Goal: Leave review/rating

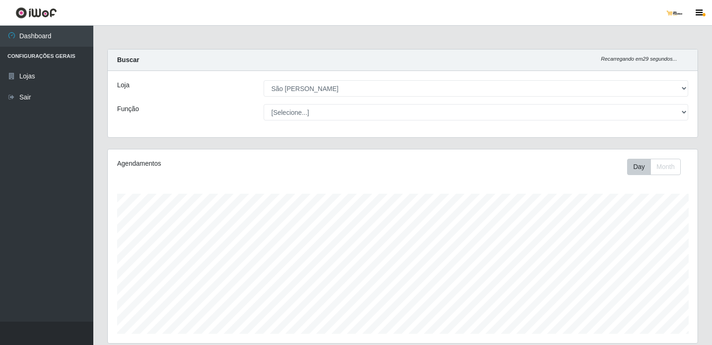
select select "168"
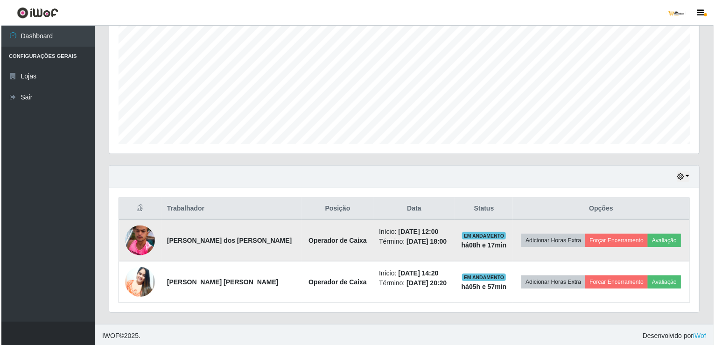
scroll to position [194, 590]
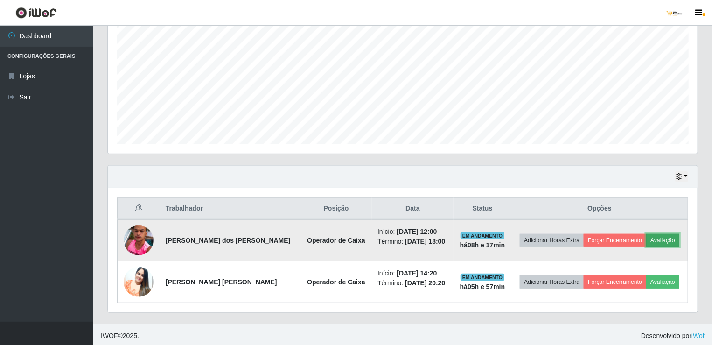
click at [652, 238] on button "Avaliação" at bounding box center [662, 240] width 33 height 13
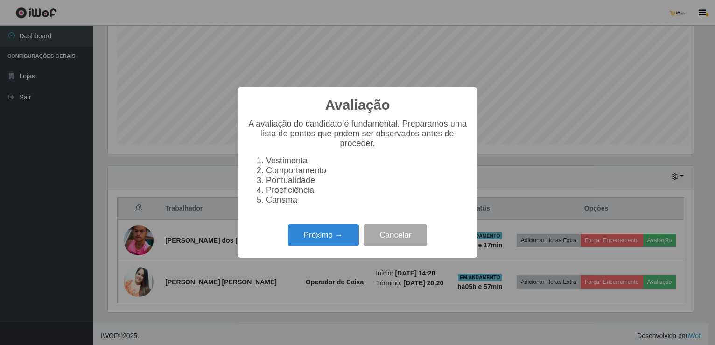
scroll to position [194, 586]
click at [324, 246] on button "Próximo →" at bounding box center [323, 235] width 71 height 22
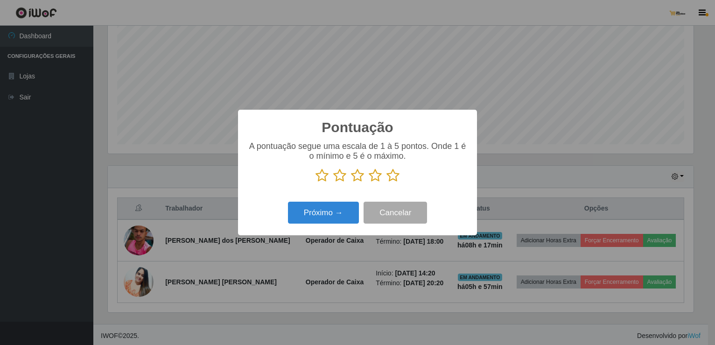
scroll to position [466544, 466152]
click at [356, 179] on icon at bounding box center [357, 175] width 13 height 14
click at [351, 182] on input "radio" at bounding box center [351, 182] width 0 height 0
click at [350, 215] on button "Próximo →" at bounding box center [323, 213] width 71 height 22
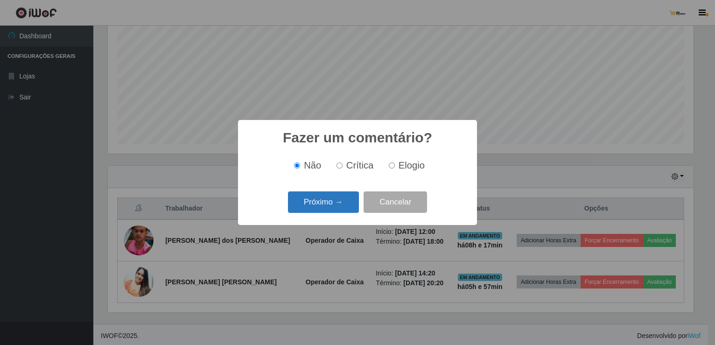
click at [344, 204] on button "Próximo →" at bounding box center [323, 202] width 71 height 22
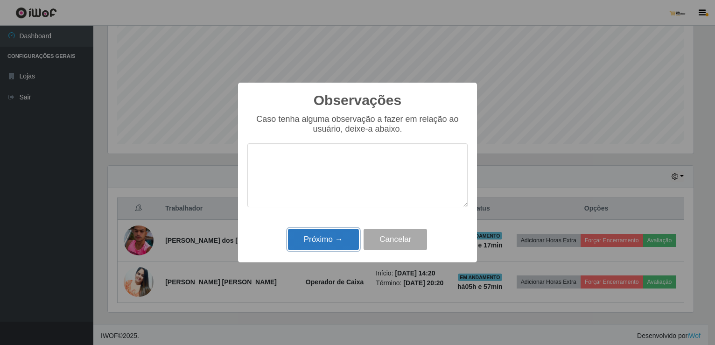
click at [344, 234] on button "Próximo →" at bounding box center [323, 240] width 71 height 22
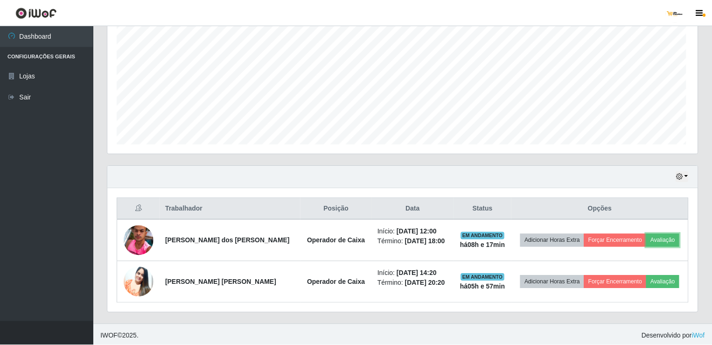
scroll to position [194, 590]
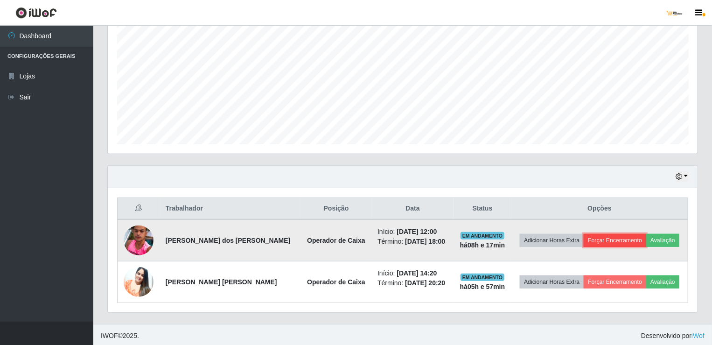
click at [627, 234] on button "Forçar Encerramento" at bounding box center [615, 240] width 63 height 13
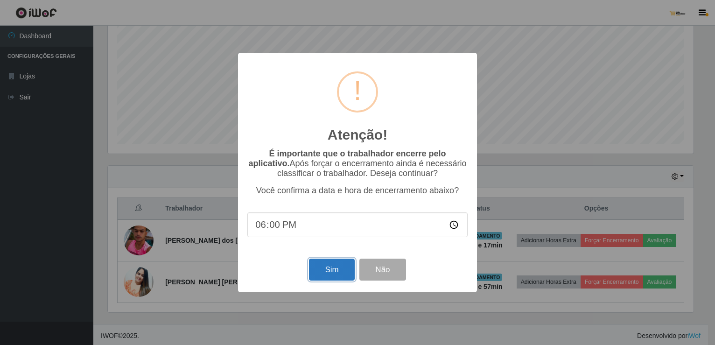
click at [331, 274] on button "Sim" at bounding box center [331, 270] width 45 height 22
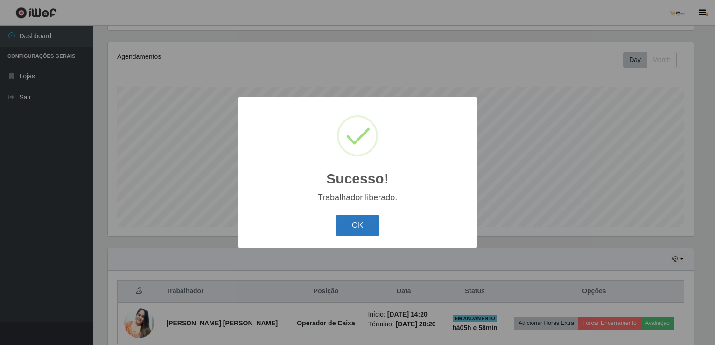
click at [361, 224] on button "OK" at bounding box center [357, 226] width 43 height 22
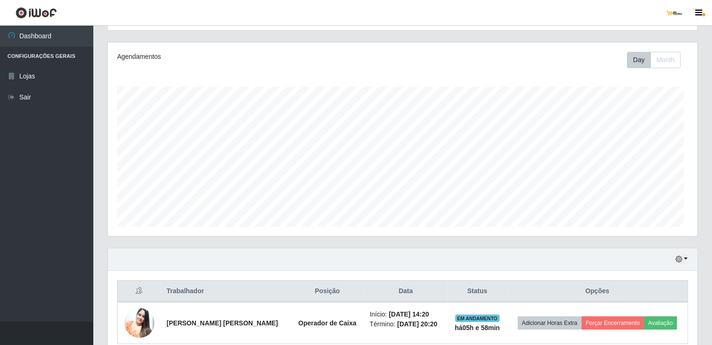
scroll to position [194, 590]
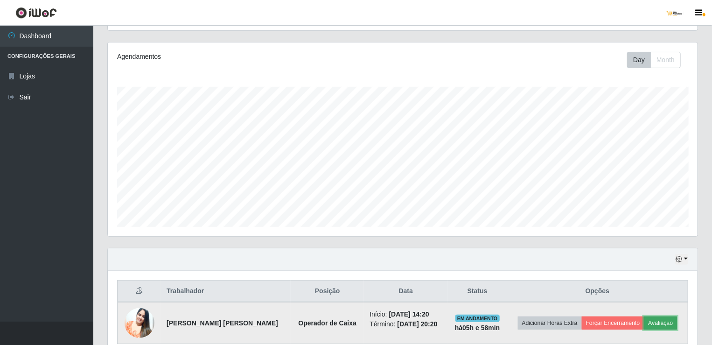
click at [667, 320] on button "Avaliação" at bounding box center [660, 322] width 33 height 13
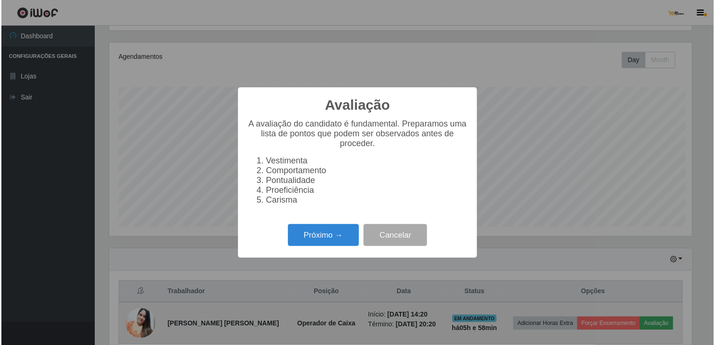
scroll to position [194, 586]
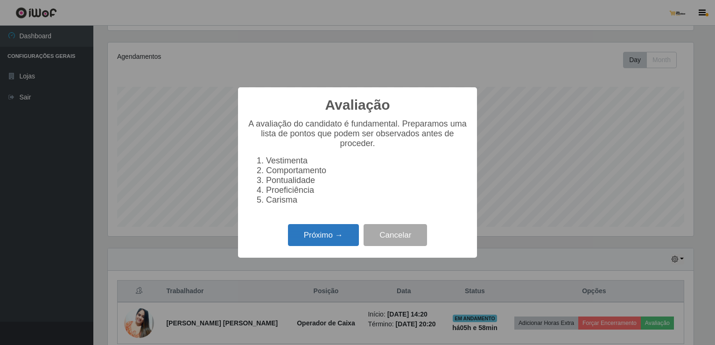
click at [346, 236] on button "Próximo →" at bounding box center [323, 235] width 71 height 22
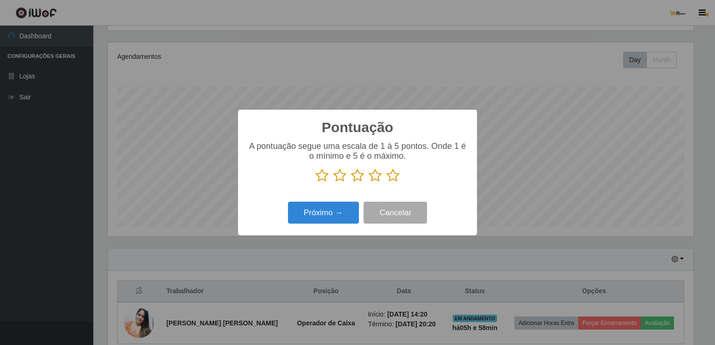
click at [394, 179] on icon at bounding box center [392, 175] width 13 height 14
click at [386, 182] on input "radio" at bounding box center [386, 182] width 0 height 0
click at [343, 209] on button "Próximo →" at bounding box center [323, 213] width 71 height 22
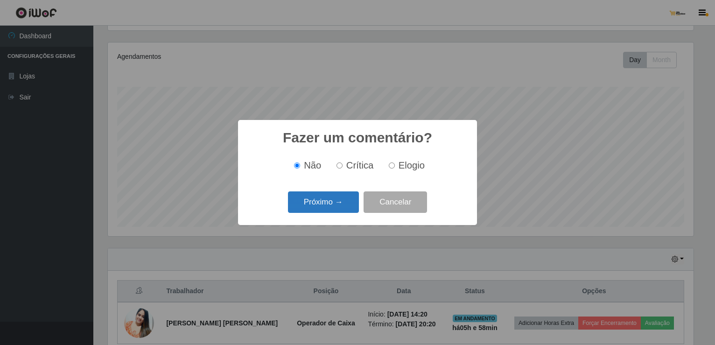
click at [343, 209] on button "Próximo →" at bounding box center [323, 202] width 71 height 22
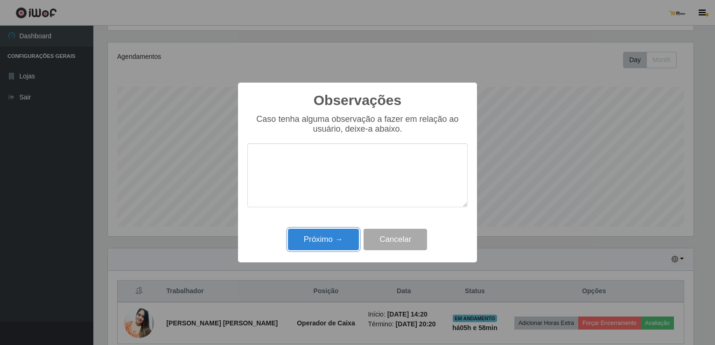
click at [349, 244] on button "Próximo →" at bounding box center [323, 240] width 71 height 22
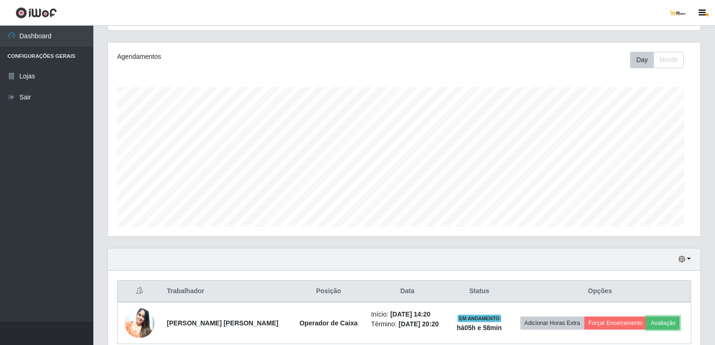
scroll to position [194, 590]
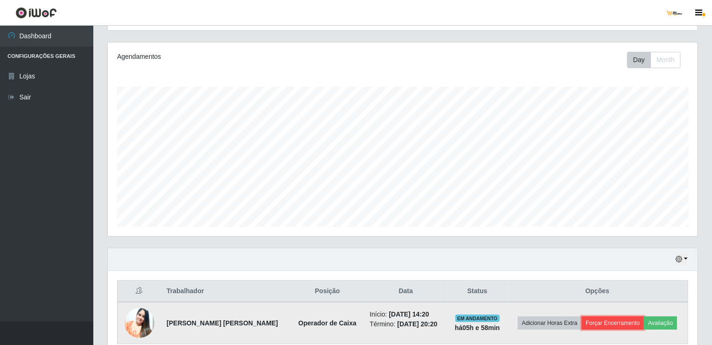
click at [624, 321] on button "Forçar Encerramento" at bounding box center [613, 322] width 63 height 13
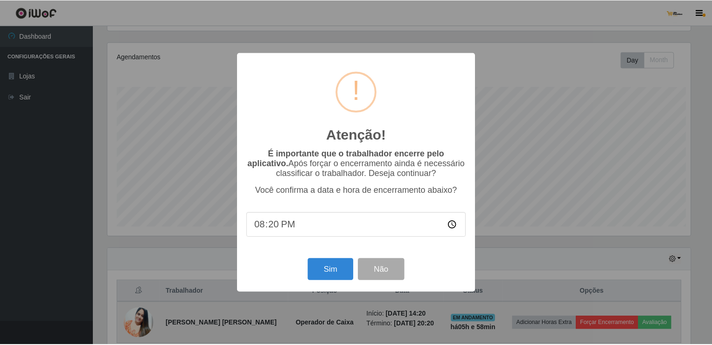
scroll to position [194, 586]
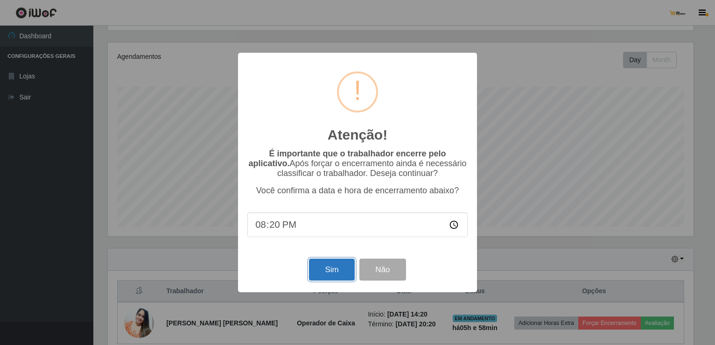
click at [337, 267] on button "Sim" at bounding box center [331, 270] width 45 height 22
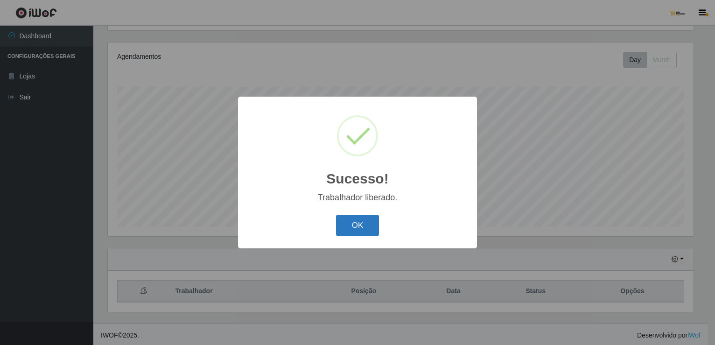
click at [351, 224] on button "OK" at bounding box center [357, 226] width 43 height 22
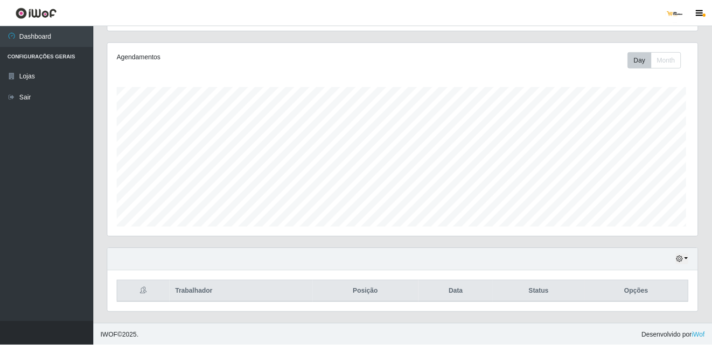
scroll to position [194, 590]
